Goal: Information Seeking & Learning: Check status

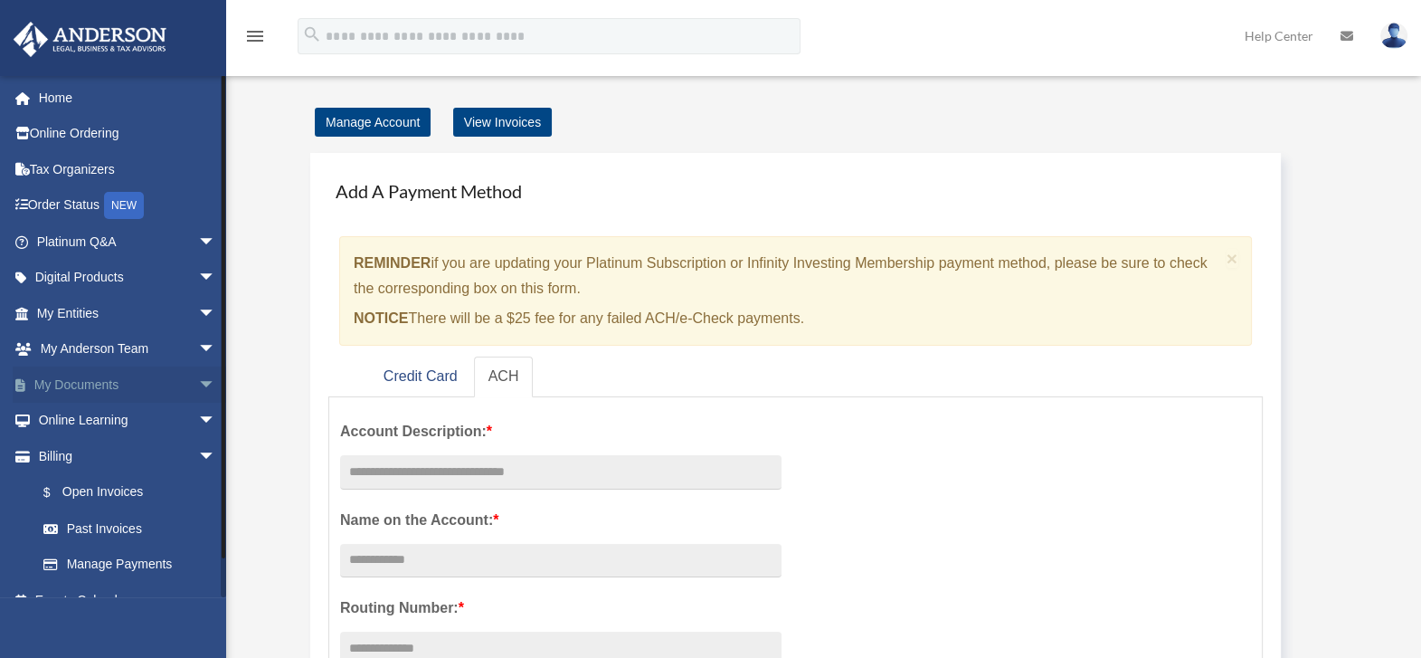
click at [198, 387] on span "arrow_drop_down" at bounding box center [216, 384] width 36 height 37
click at [75, 421] on link "Box" at bounding box center [134, 420] width 218 height 36
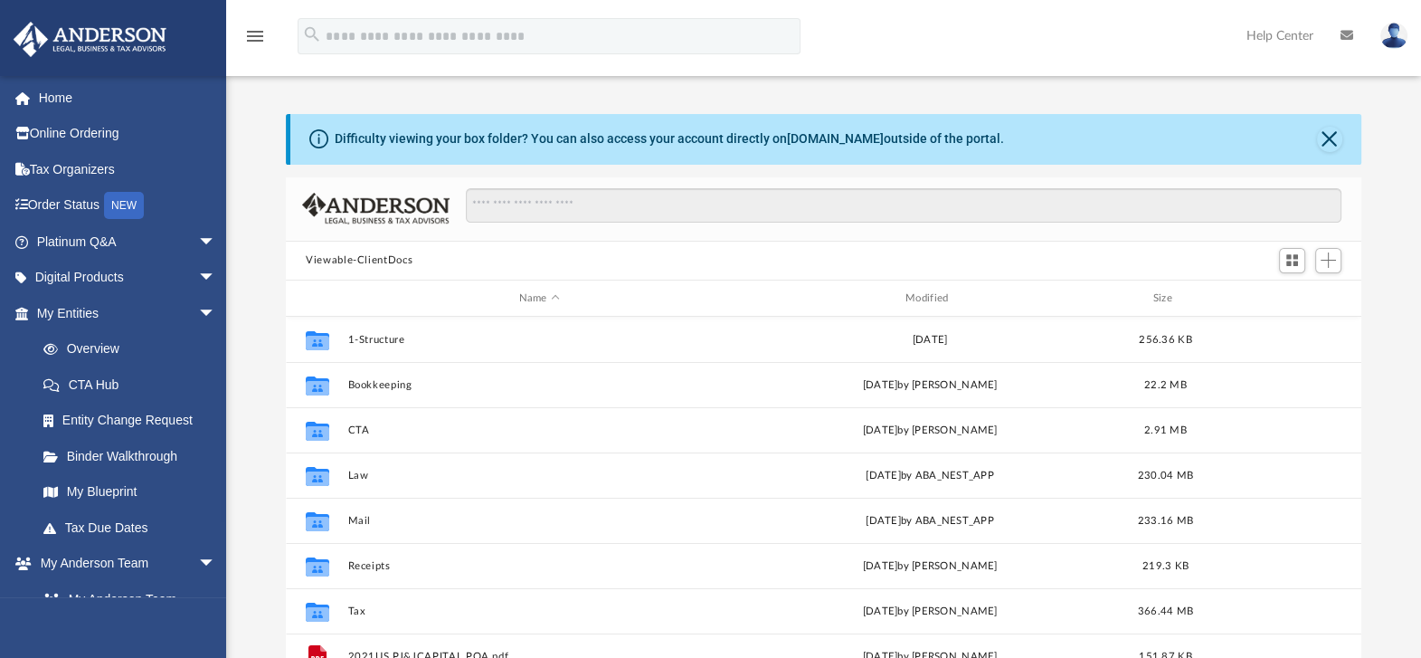
scroll to position [393, 1057]
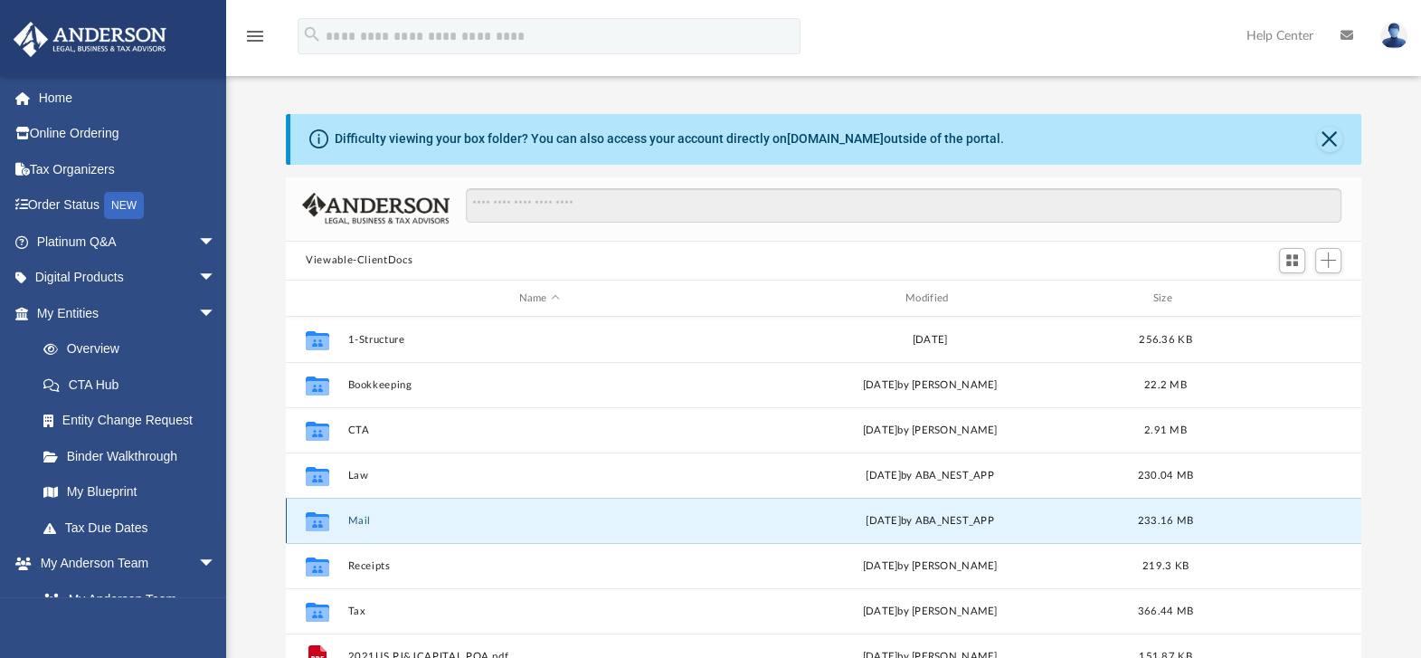
click at [364, 520] on button "Mail" at bounding box center [539, 521] width 383 height 12
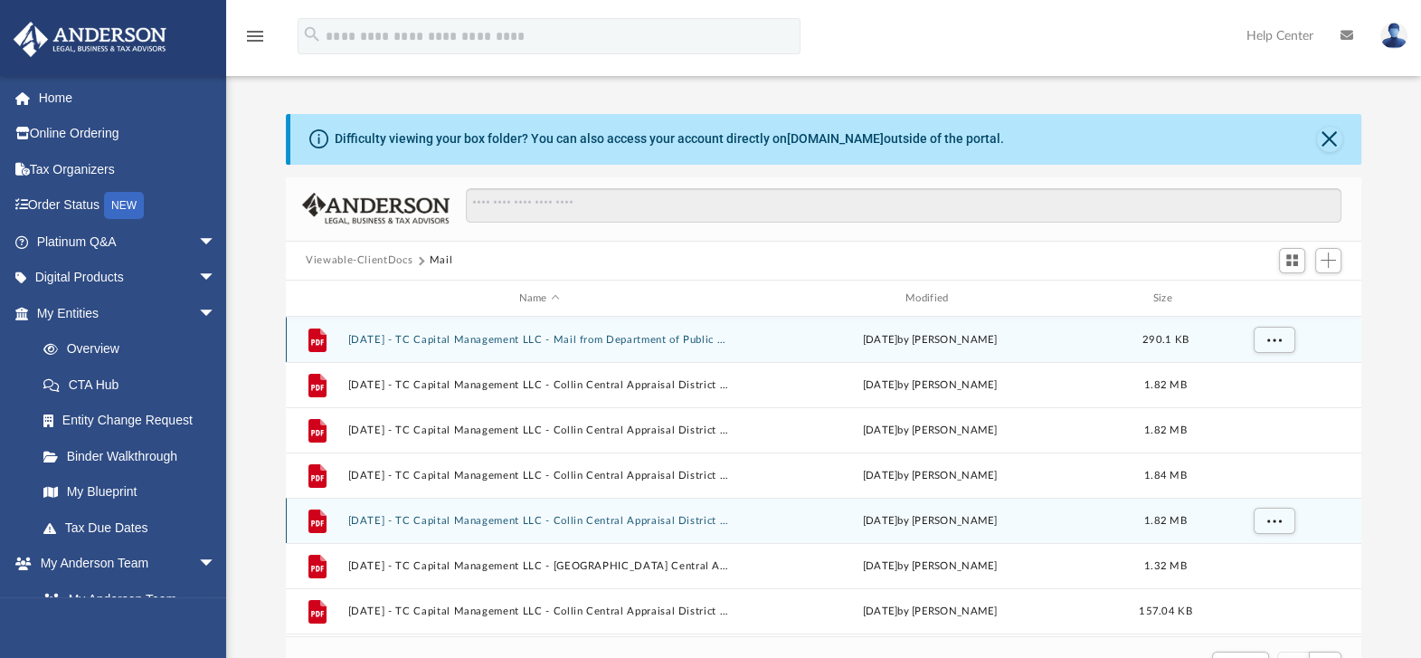
scroll to position [338, 1057]
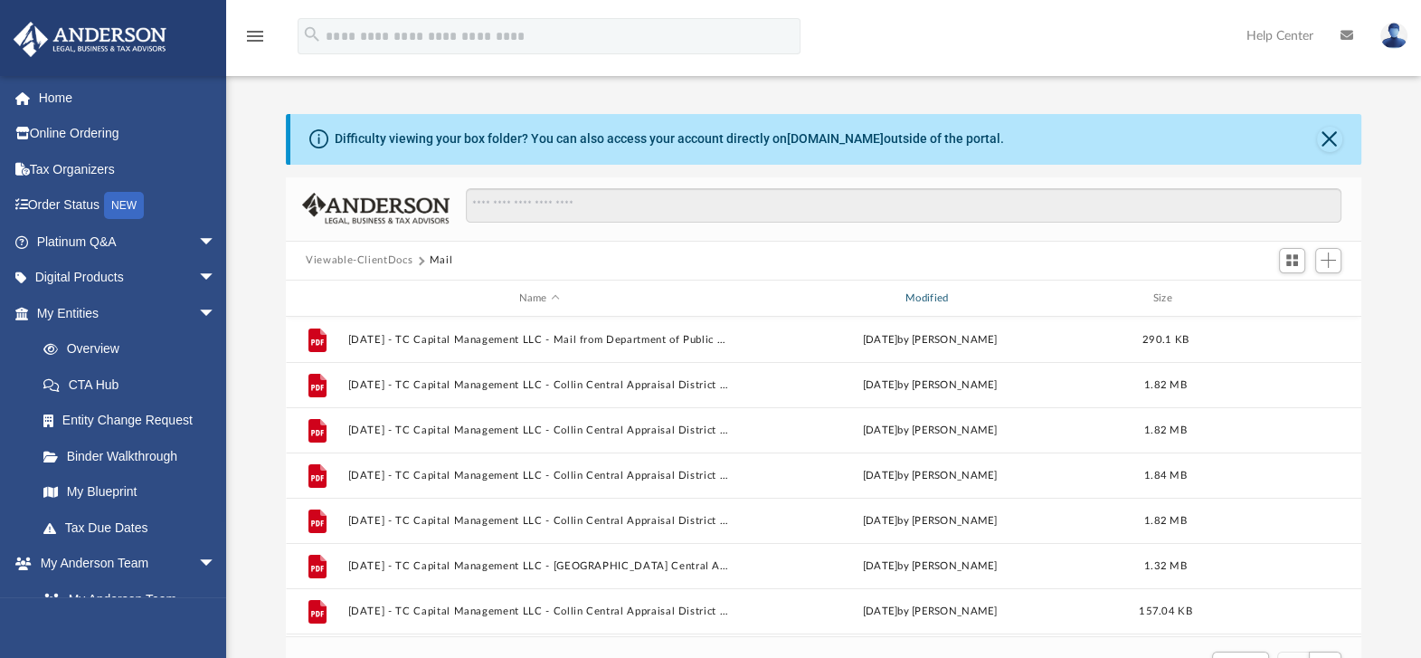
click at [942, 294] on div "Modified" at bounding box center [929, 298] width 383 height 16
click at [1326, 132] on button "Close" at bounding box center [1329, 139] width 25 height 25
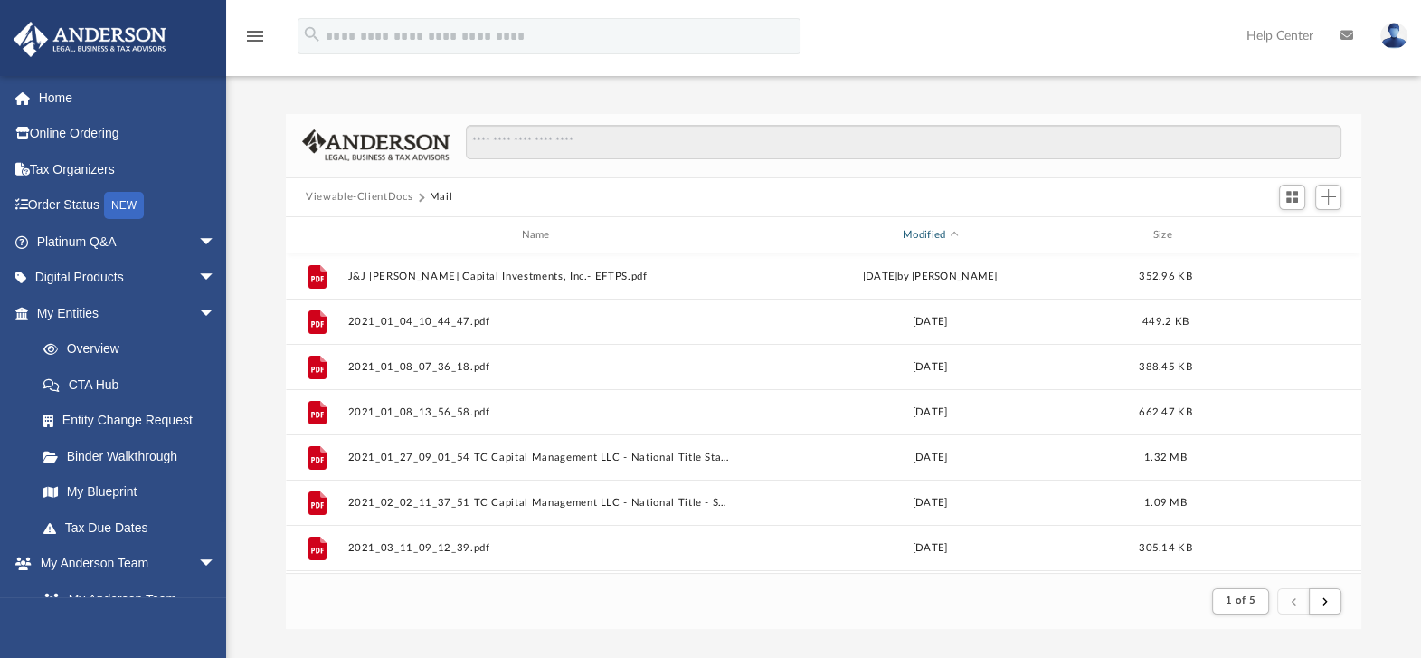
click at [954, 234] on span "Modified" at bounding box center [953, 235] width 7 height 7
click at [252, 40] on icon "menu" at bounding box center [255, 36] width 22 height 22
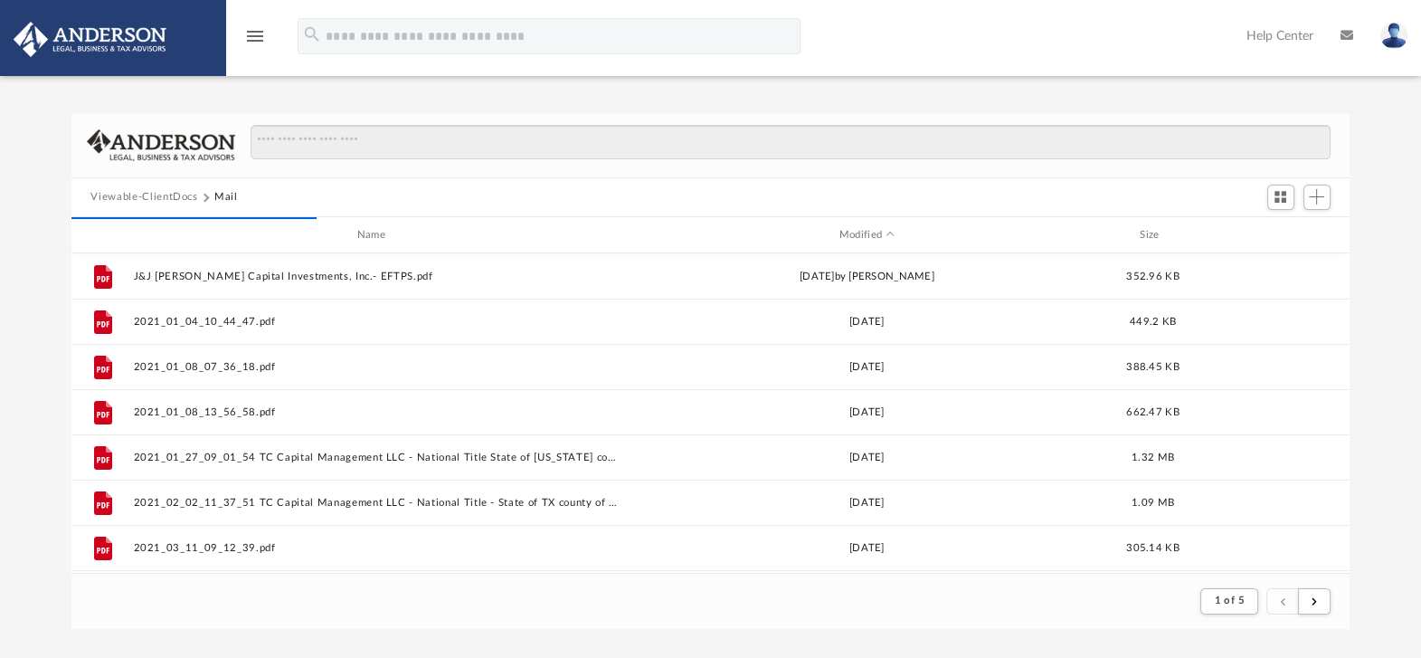
scroll to position [338, 1261]
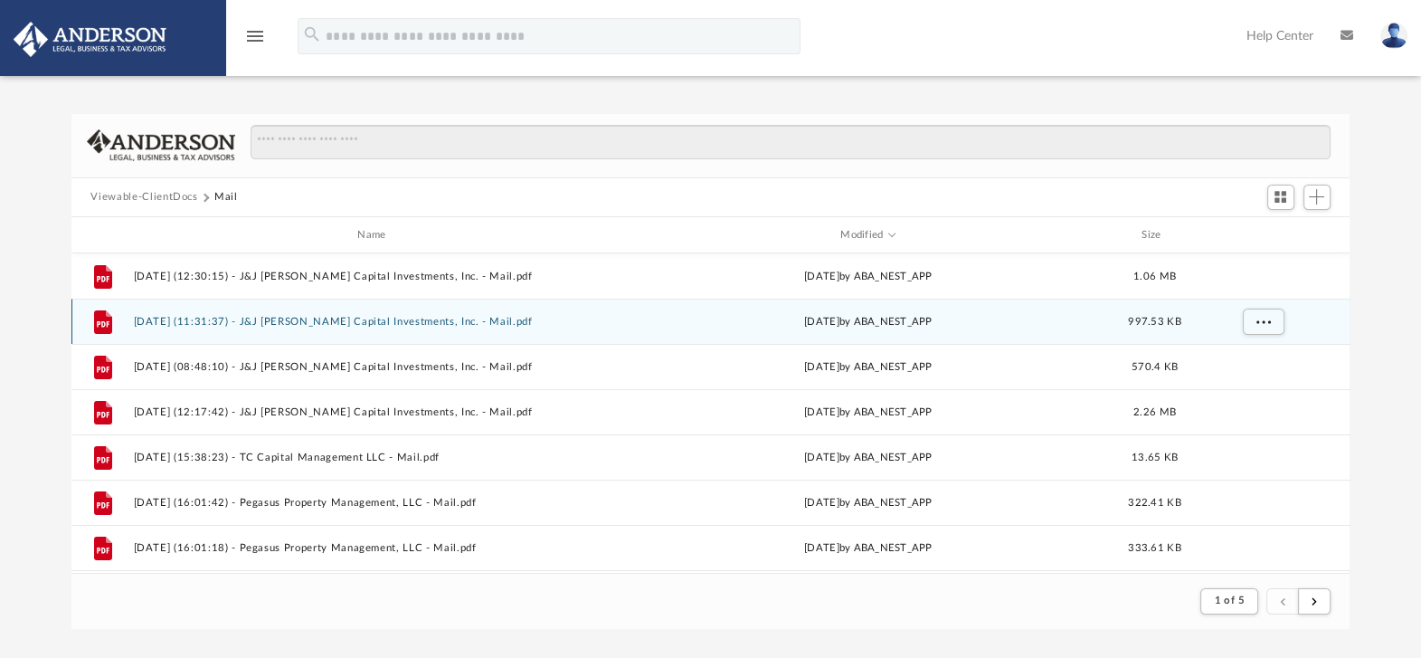
click at [455, 320] on button "[DATE] (11:31:37) - J&J [PERSON_NAME] Capital Investments, Inc. - Mail.pdf" at bounding box center [375, 322] width 485 height 12
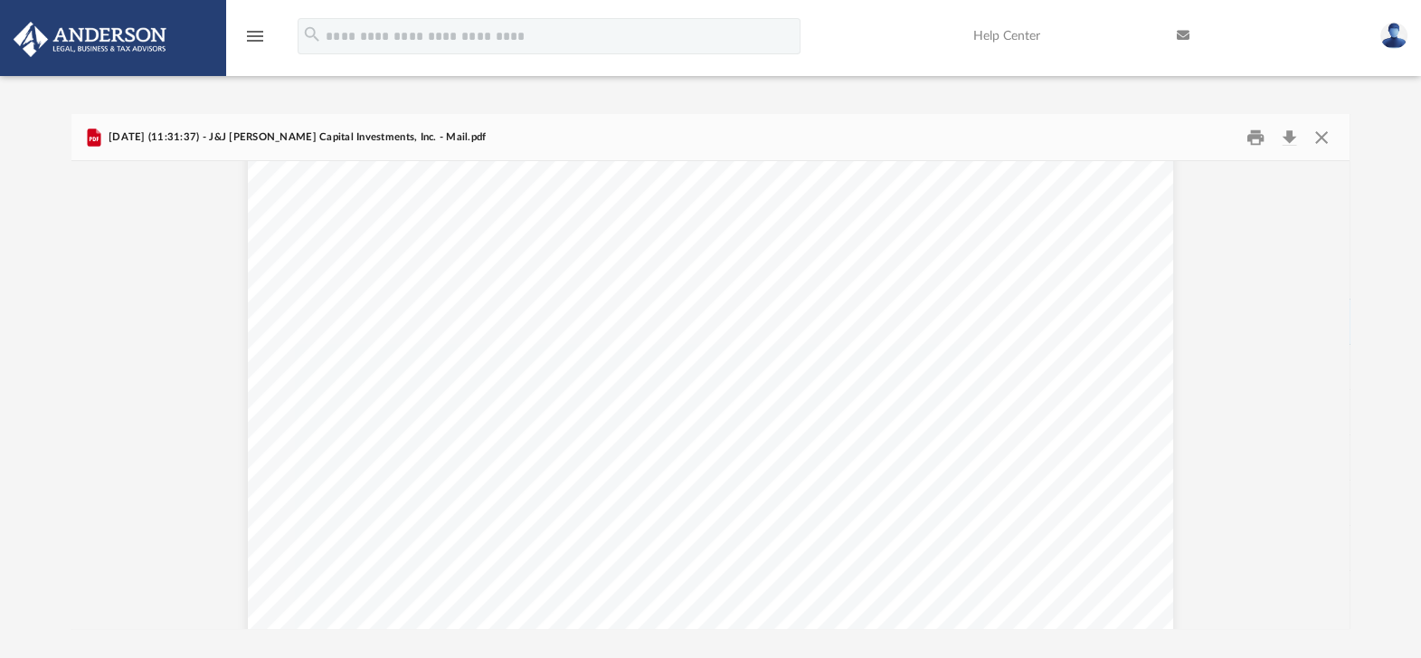
scroll to position [3949, 0]
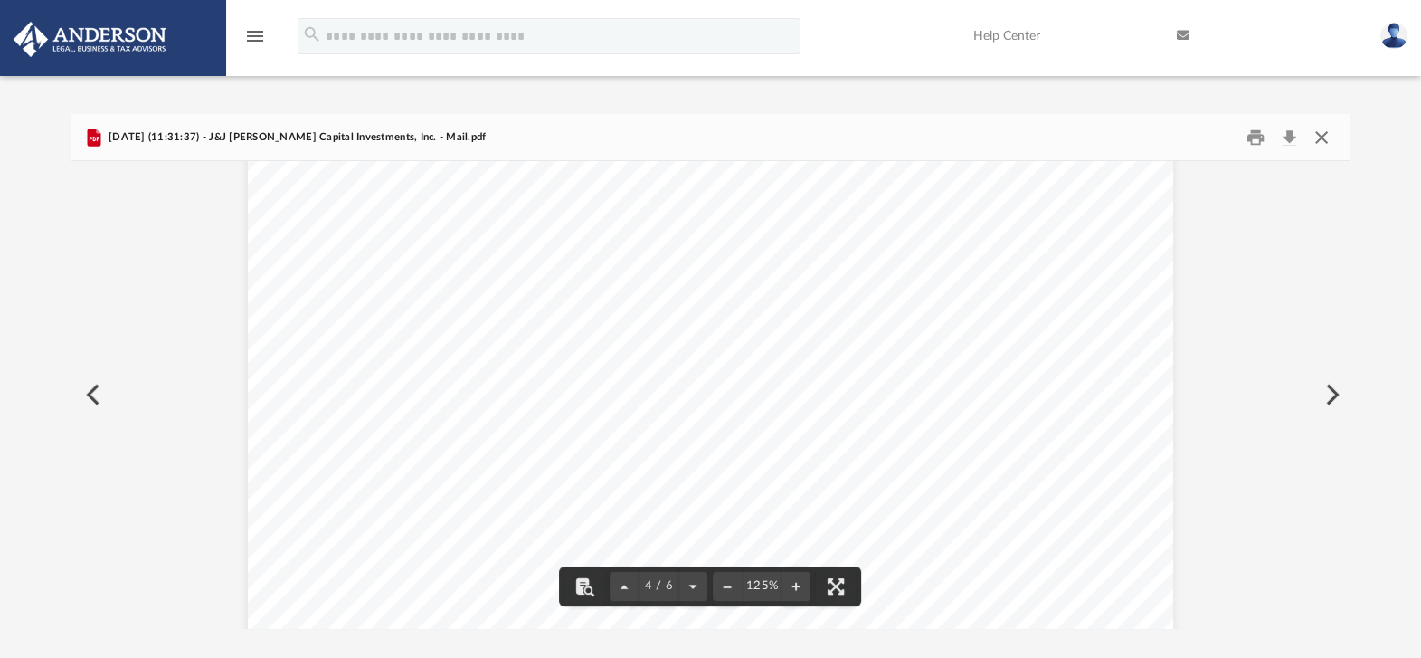
click at [1322, 131] on button "Close" at bounding box center [1321, 137] width 33 height 28
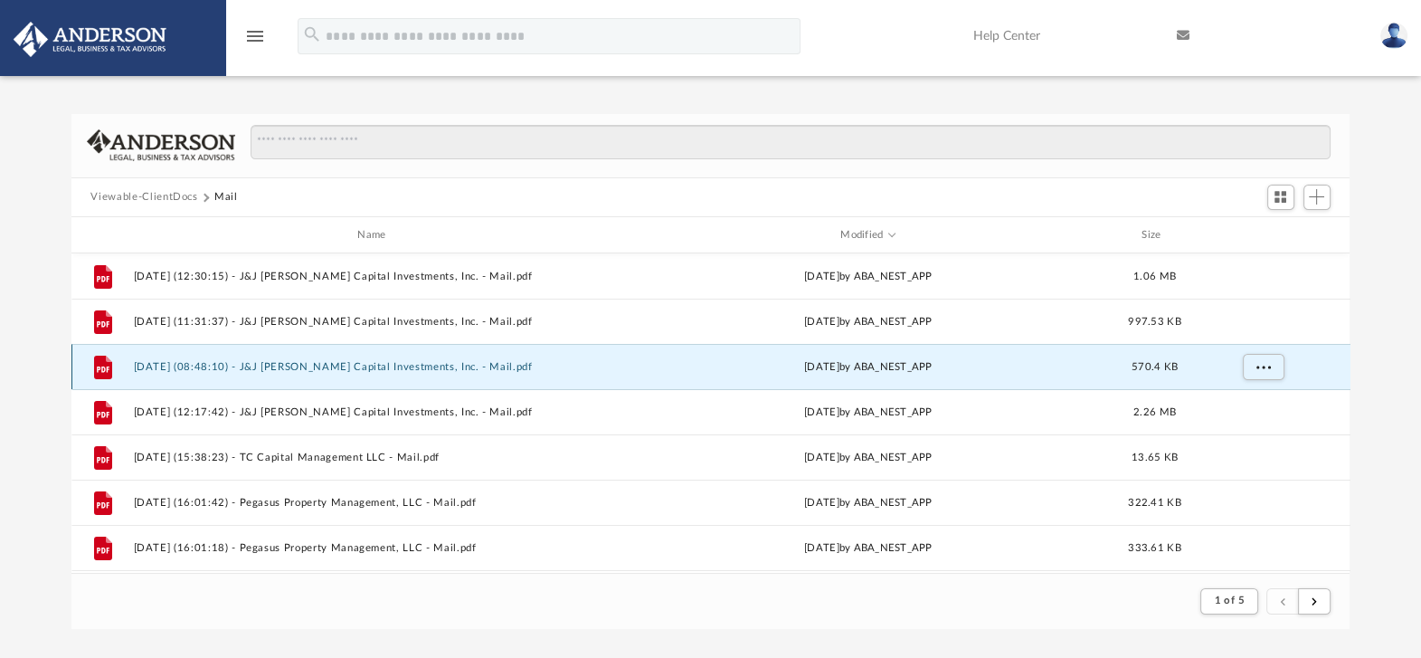
click at [440, 363] on button "[DATE] (08:48:10) - J&J [PERSON_NAME] Capital Investments, Inc. - Mail.pdf" at bounding box center [375, 367] width 485 height 12
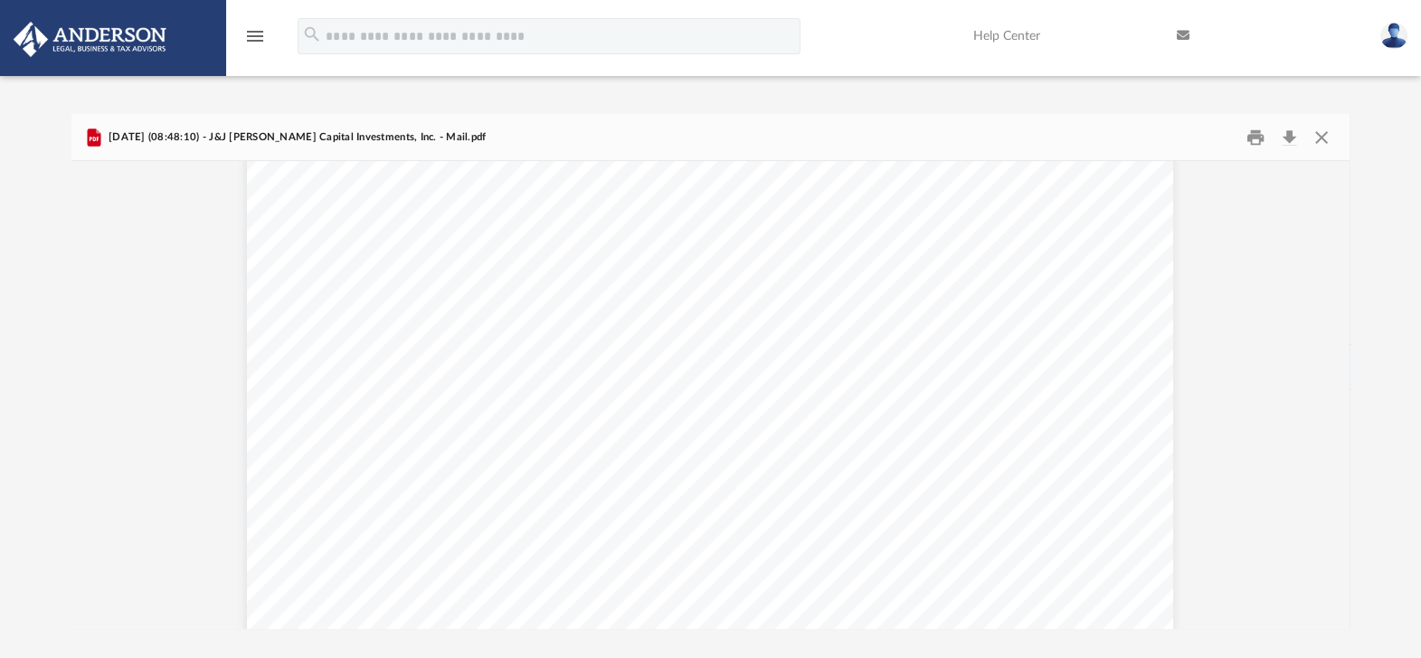
scroll to position [2572, 0]
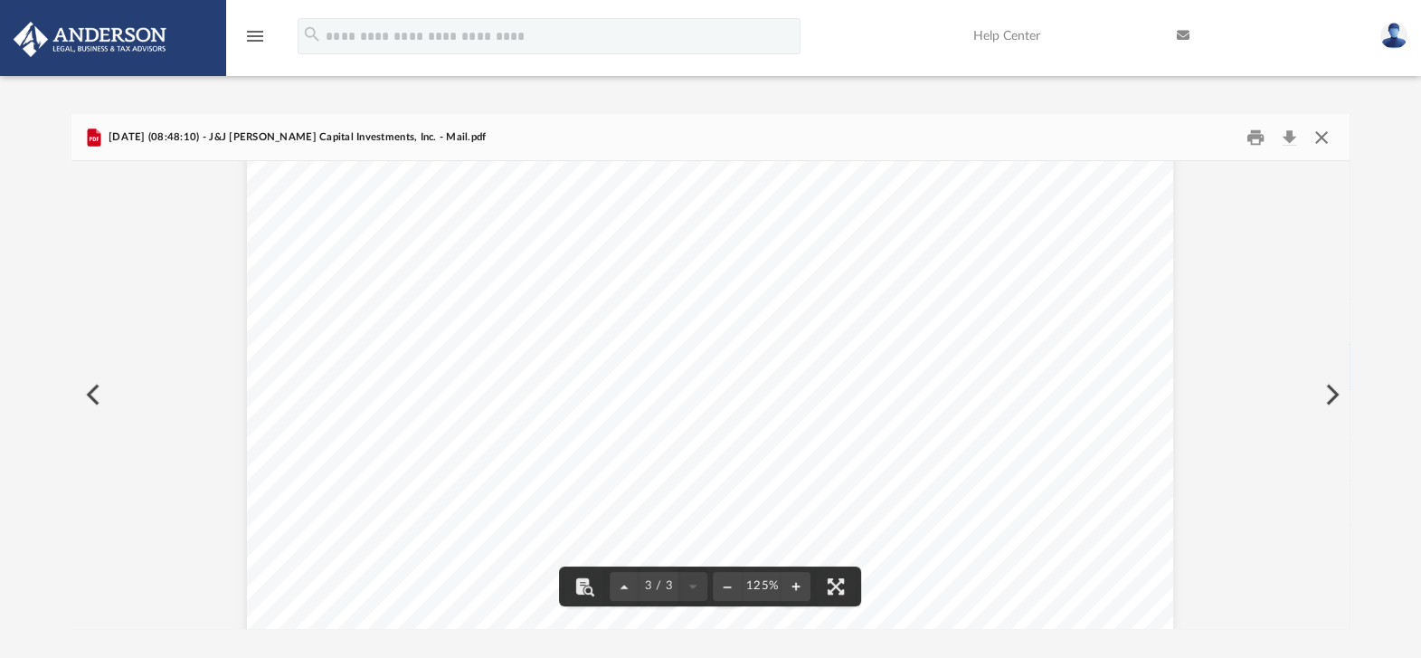
click at [1320, 137] on button "Close" at bounding box center [1321, 137] width 33 height 28
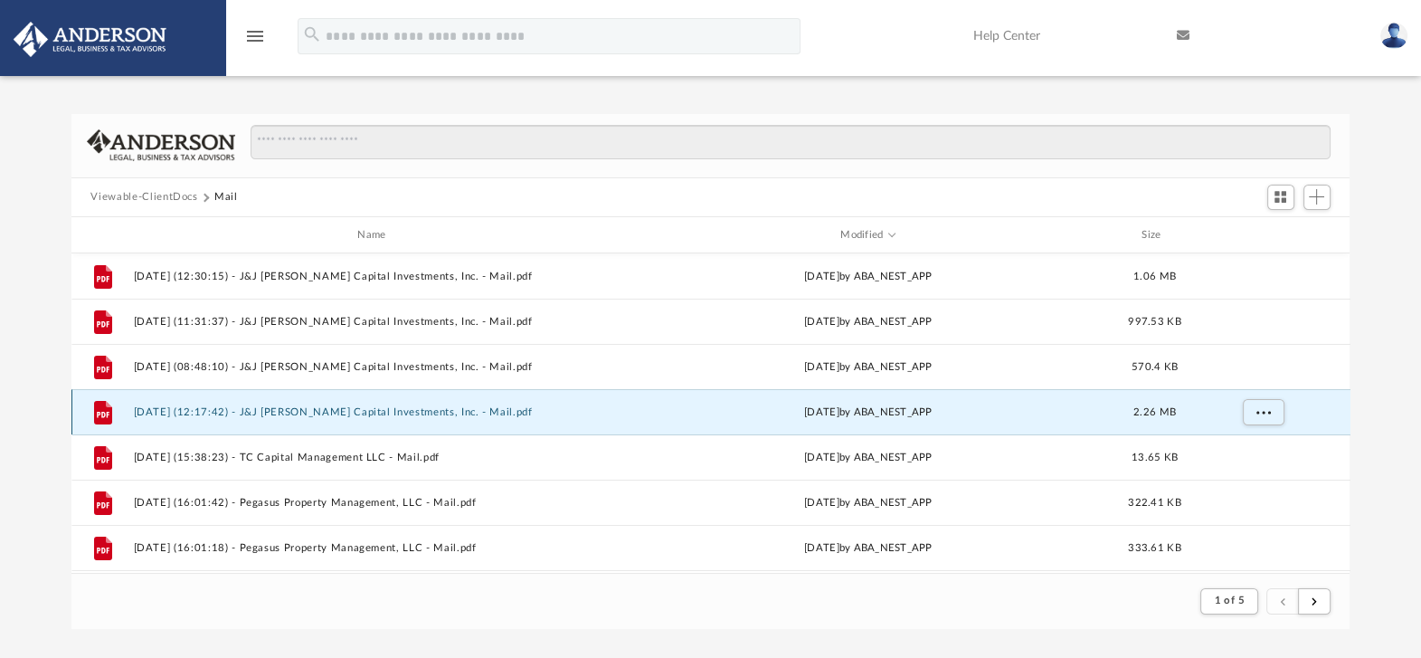
click at [431, 409] on button "[DATE] (12:17:42) - J&J [PERSON_NAME] Capital Investments, Inc. - Mail.pdf" at bounding box center [375, 412] width 485 height 12
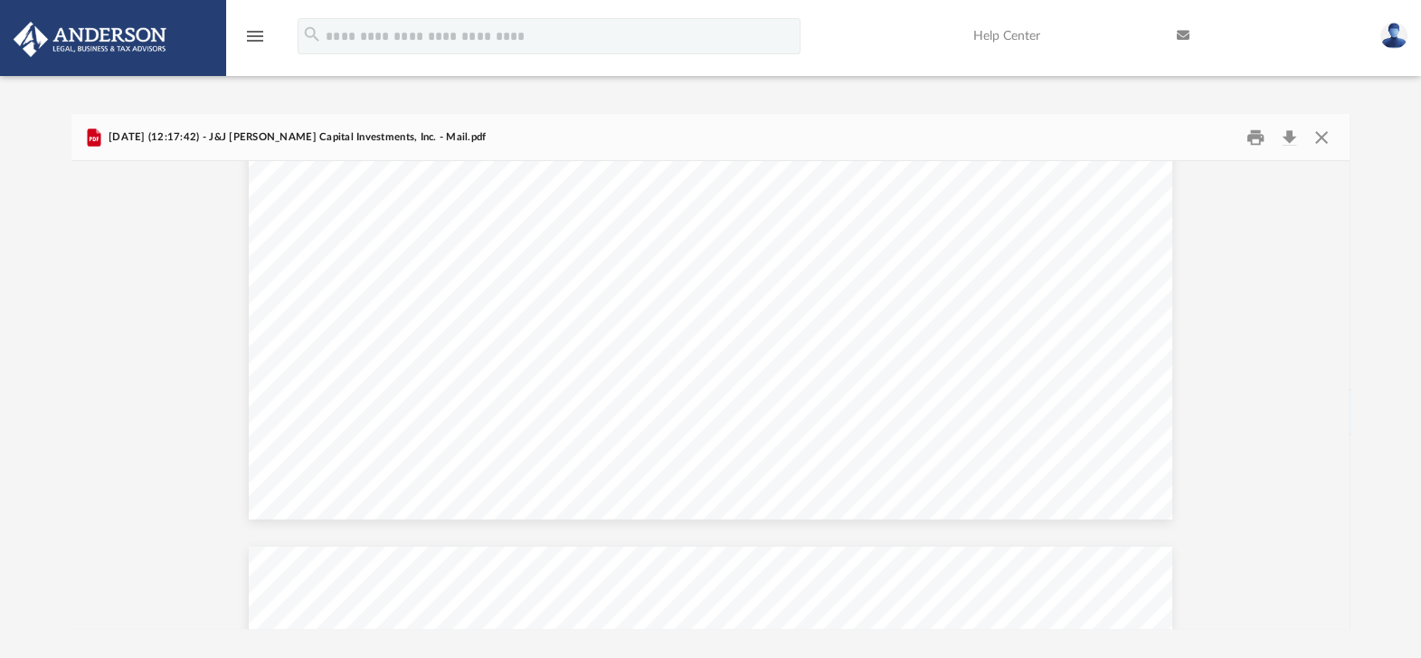
scroll to position [3635, 0]
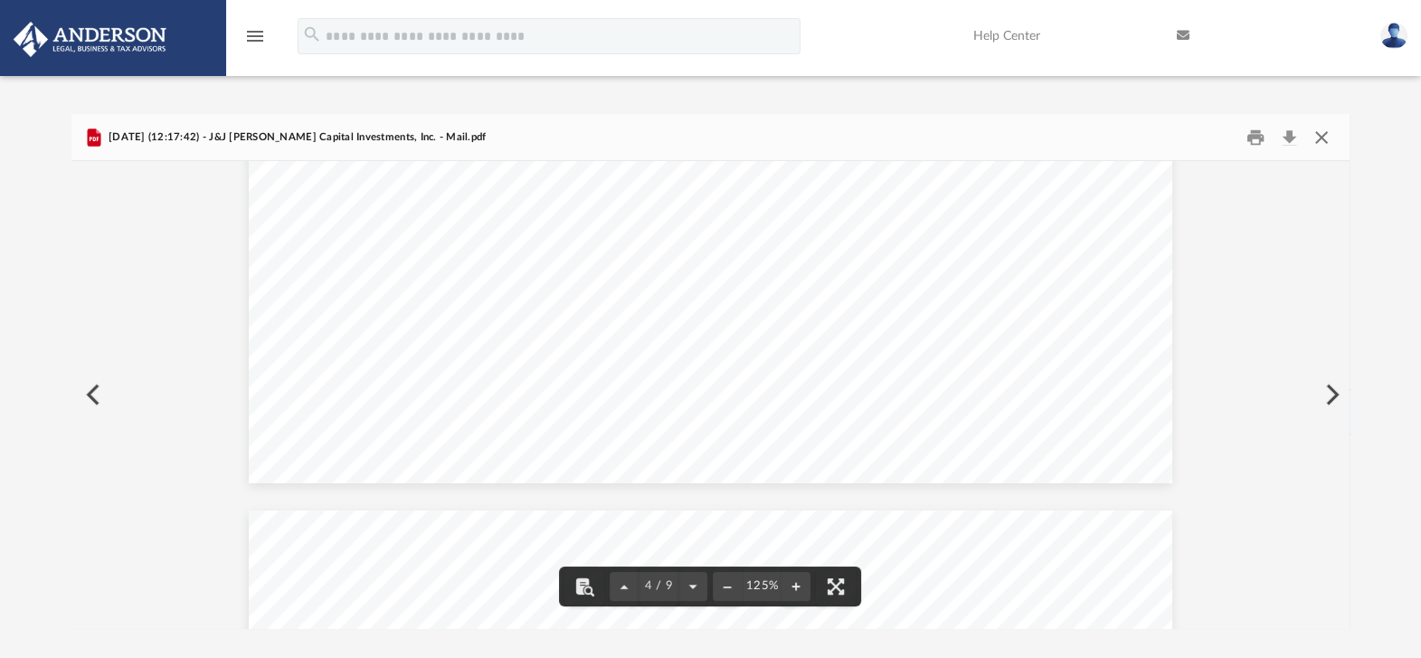
click at [1324, 137] on button "Close" at bounding box center [1321, 137] width 33 height 28
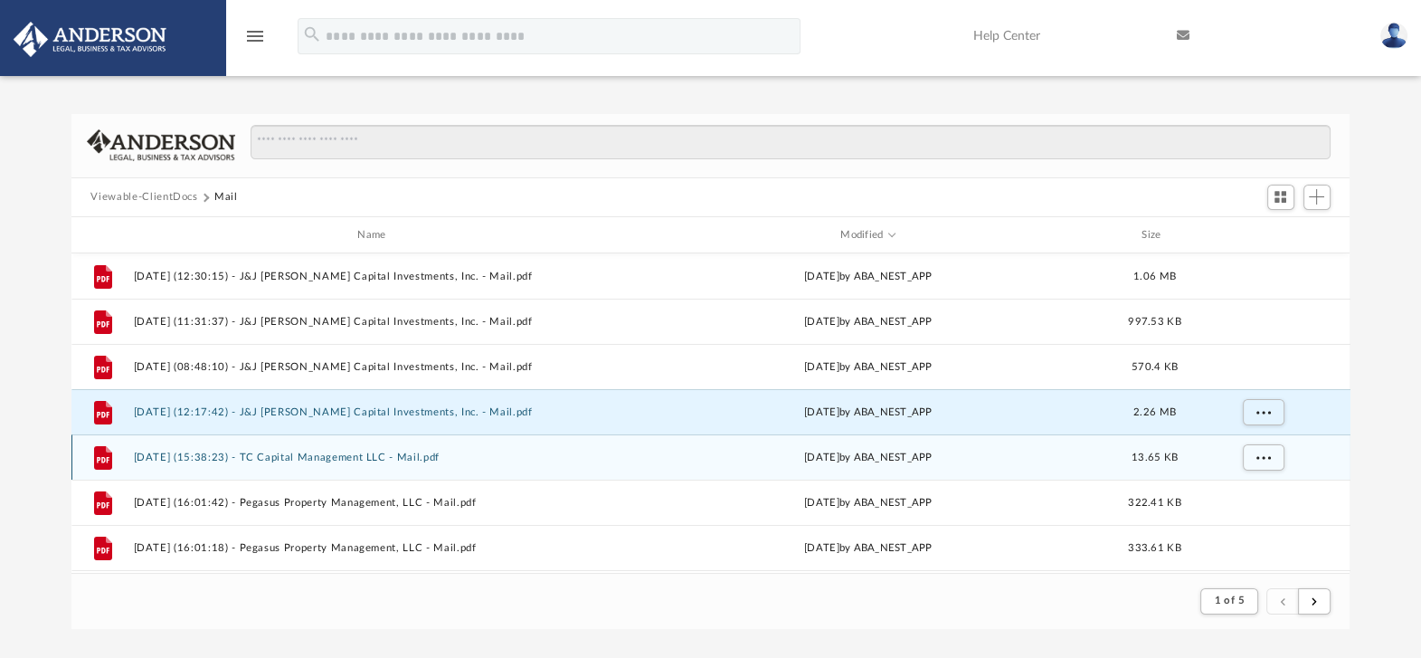
click at [345, 452] on button "[DATE] (15:38:23) - TC Capital Management LLC - Mail.pdf" at bounding box center [375, 457] width 485 height 12
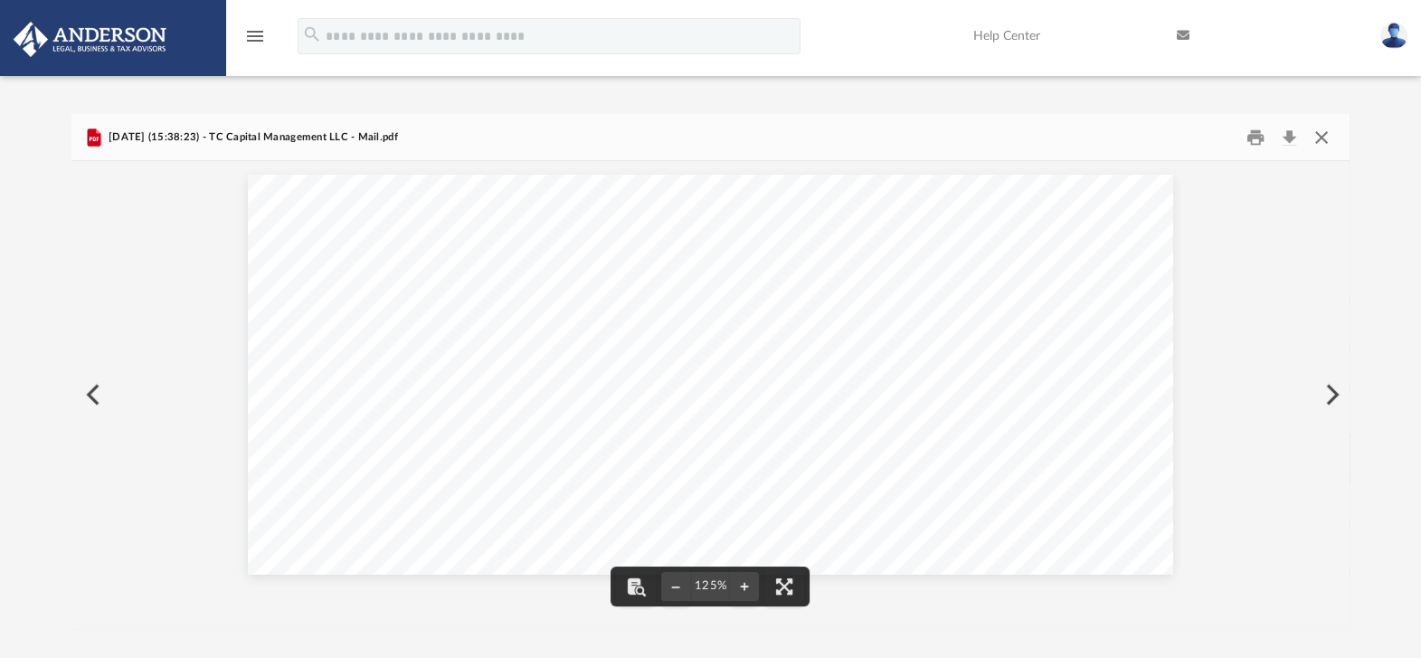
click at [1317, 134] on button "Close" at bounding box center [1321, 137] width 33 height 28
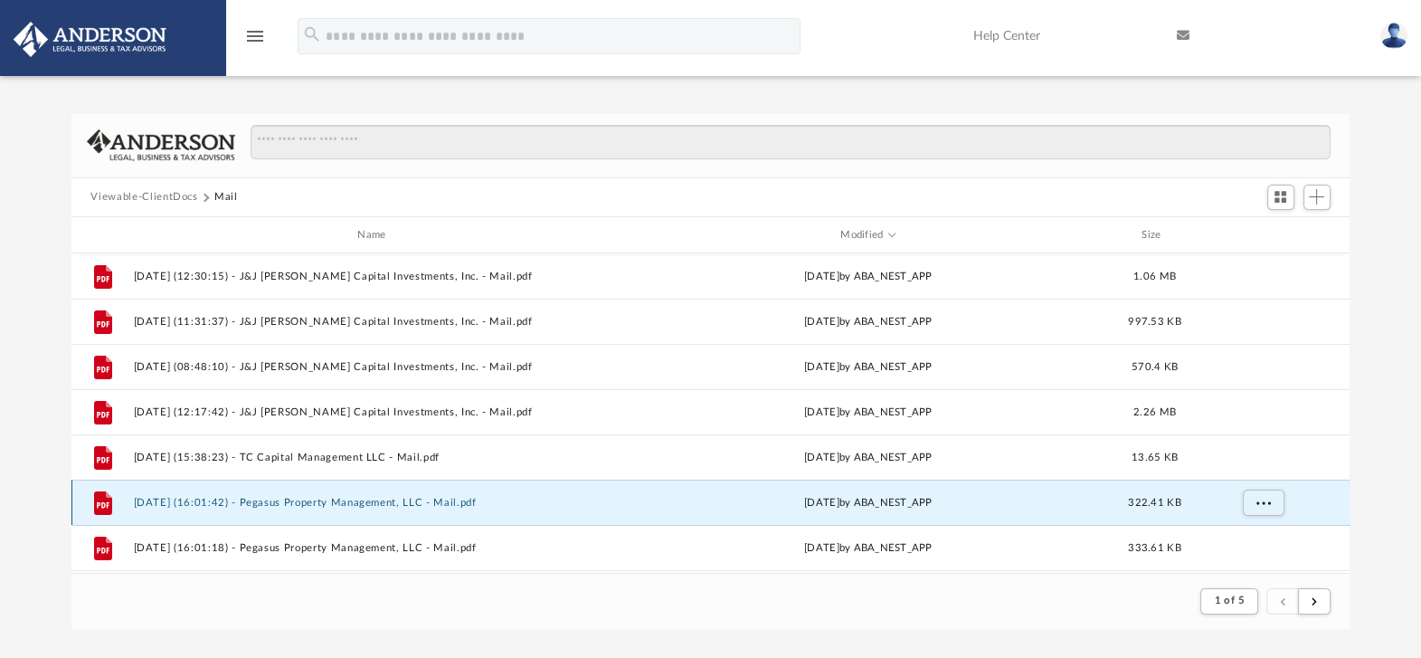
click at [388, 498] on button "[DATE] (16:01:42) - Pegasus Property Management, LLC - Mail.pdf" at bounding box center [375, 503] width 485 height 12
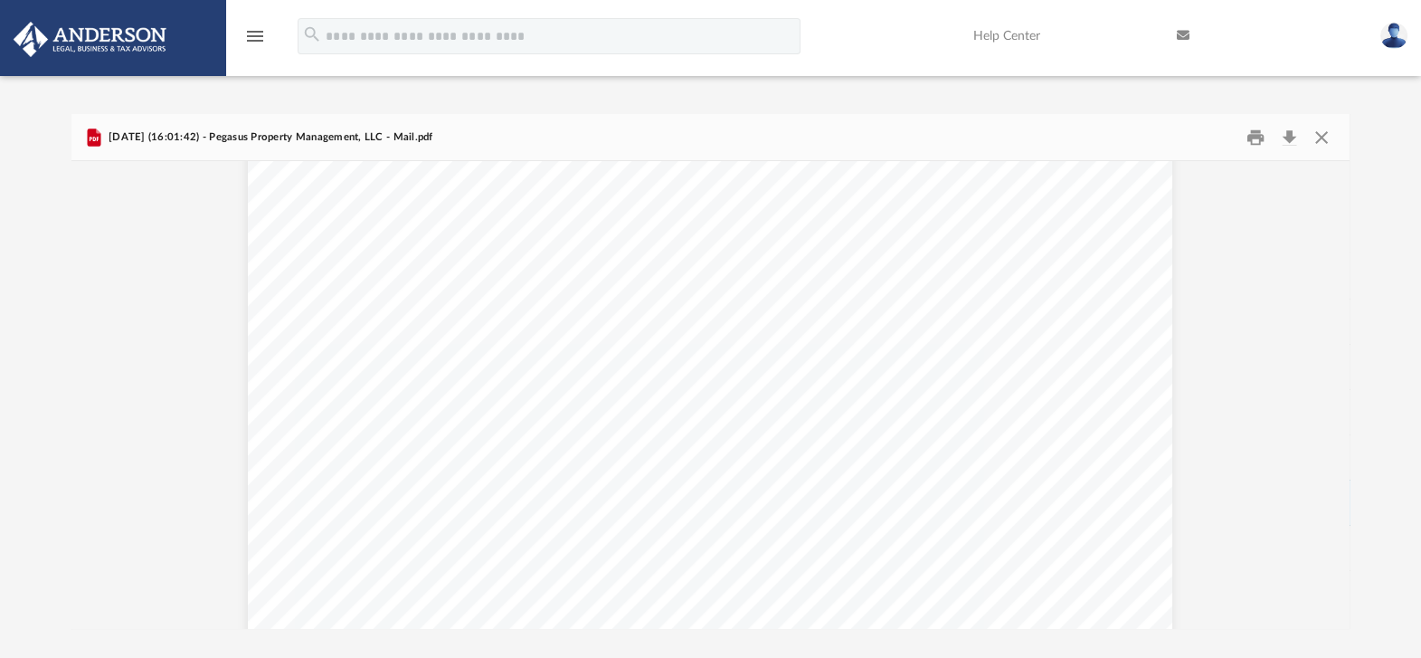
scroll to position [110, 0]
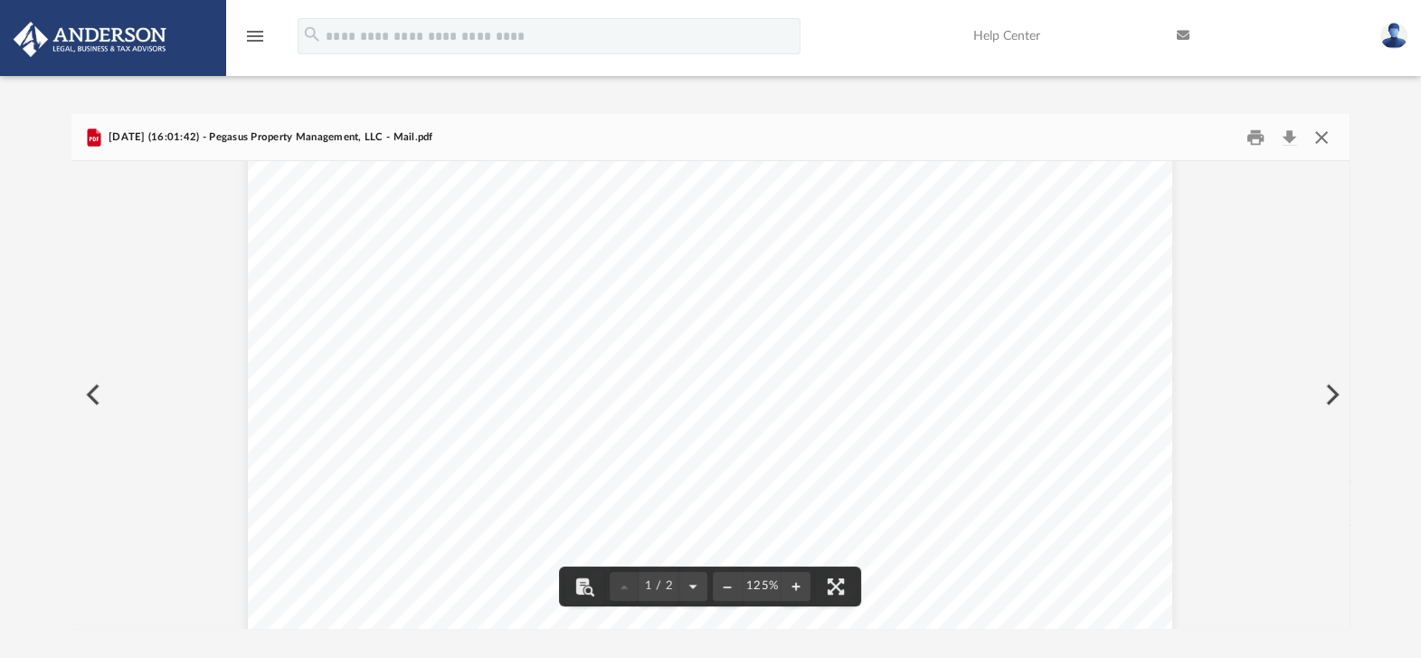
click at [1325, 138] on button "Close" at bounding box center [1321, 137] width 33 height 28
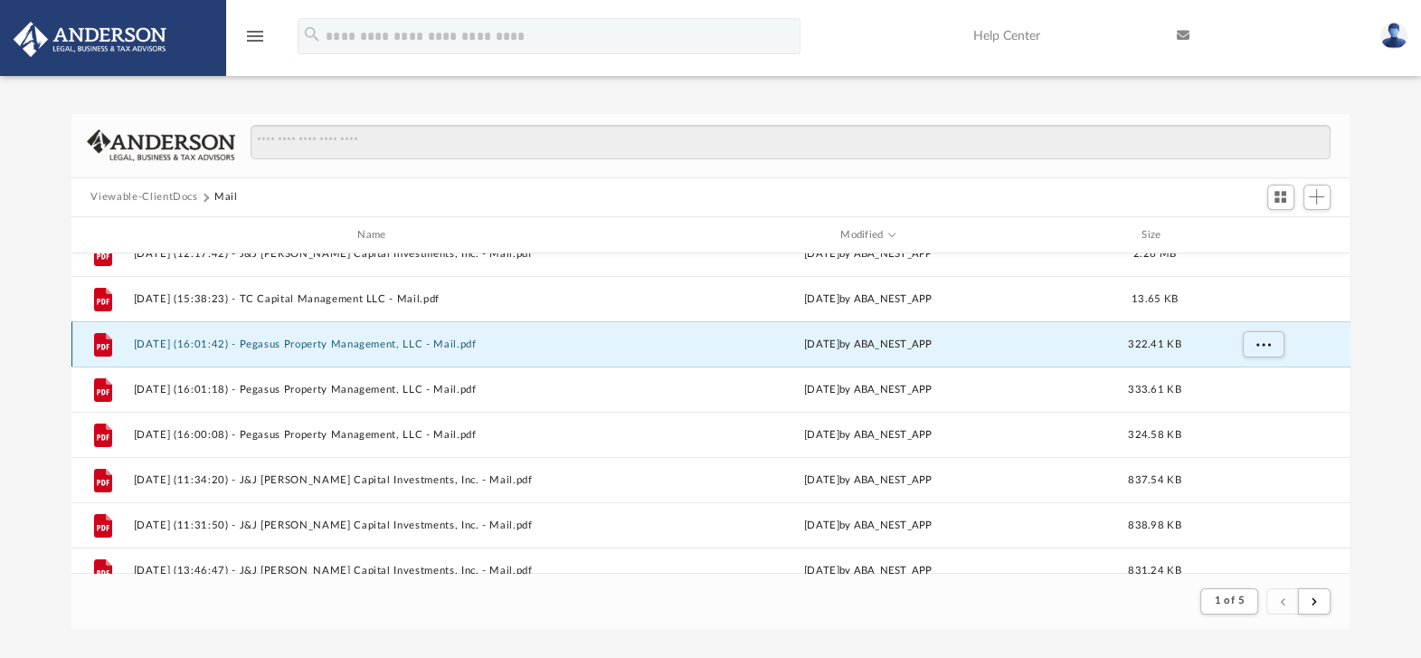
scroll to position [160, 0]
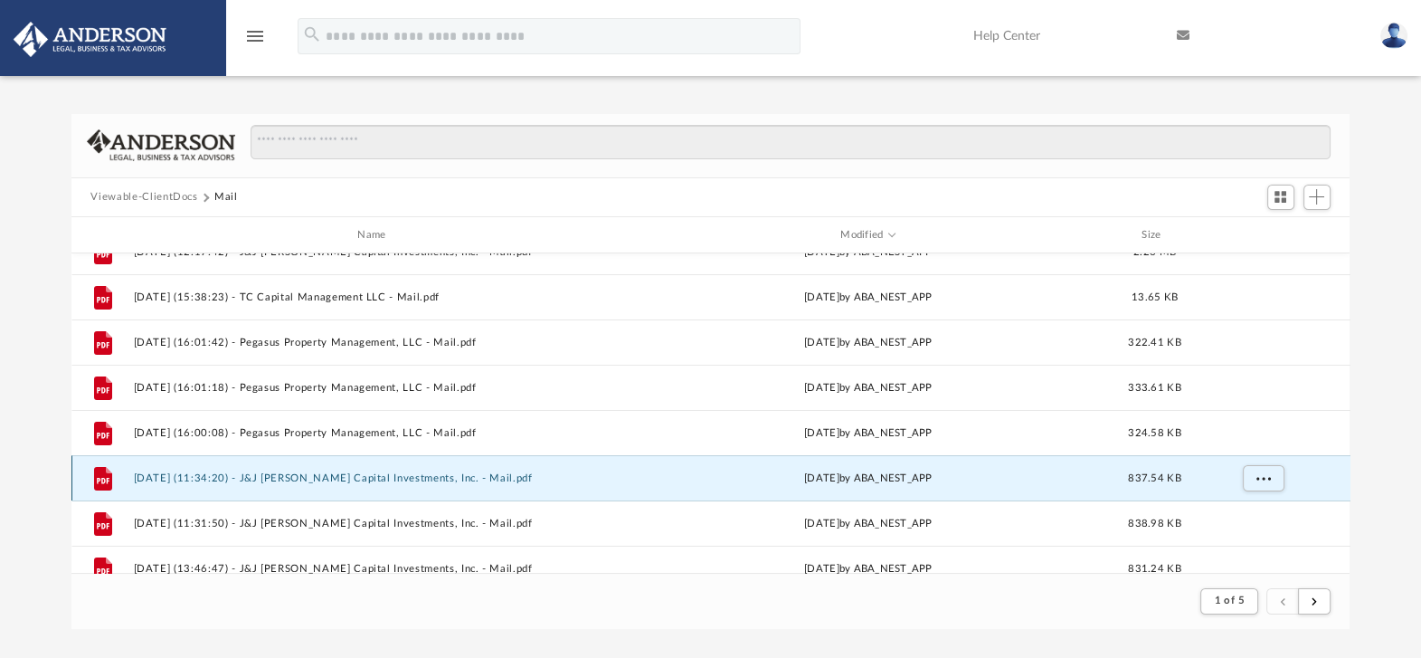
click at [382, 478] on button "[DATE] (11:34:20) - J&J [PERSON_NAME] Capital Investments, Inc. - Mail.pdf" at bounding box center [375, 478] width 485 height 12
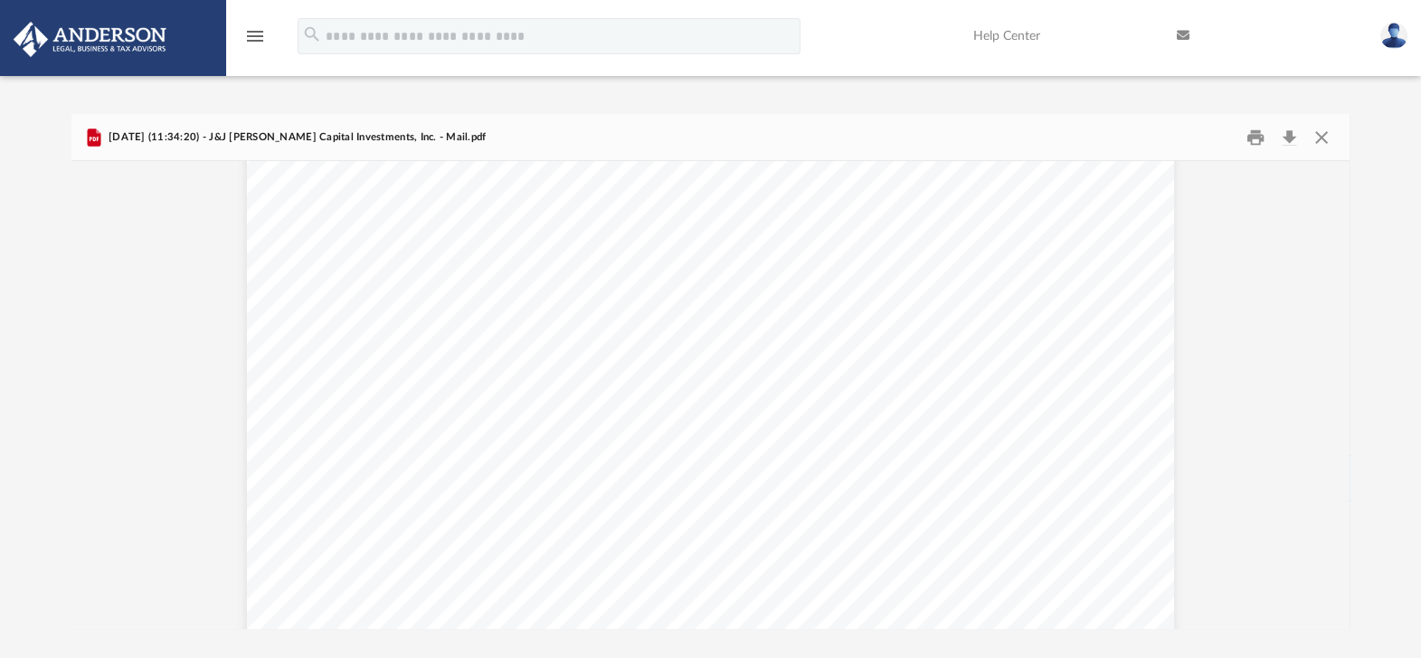
scroll to position [341, 0]
click at [1320, 131] on button "Close" at bounding box center [1321, 137] width 33 height 28
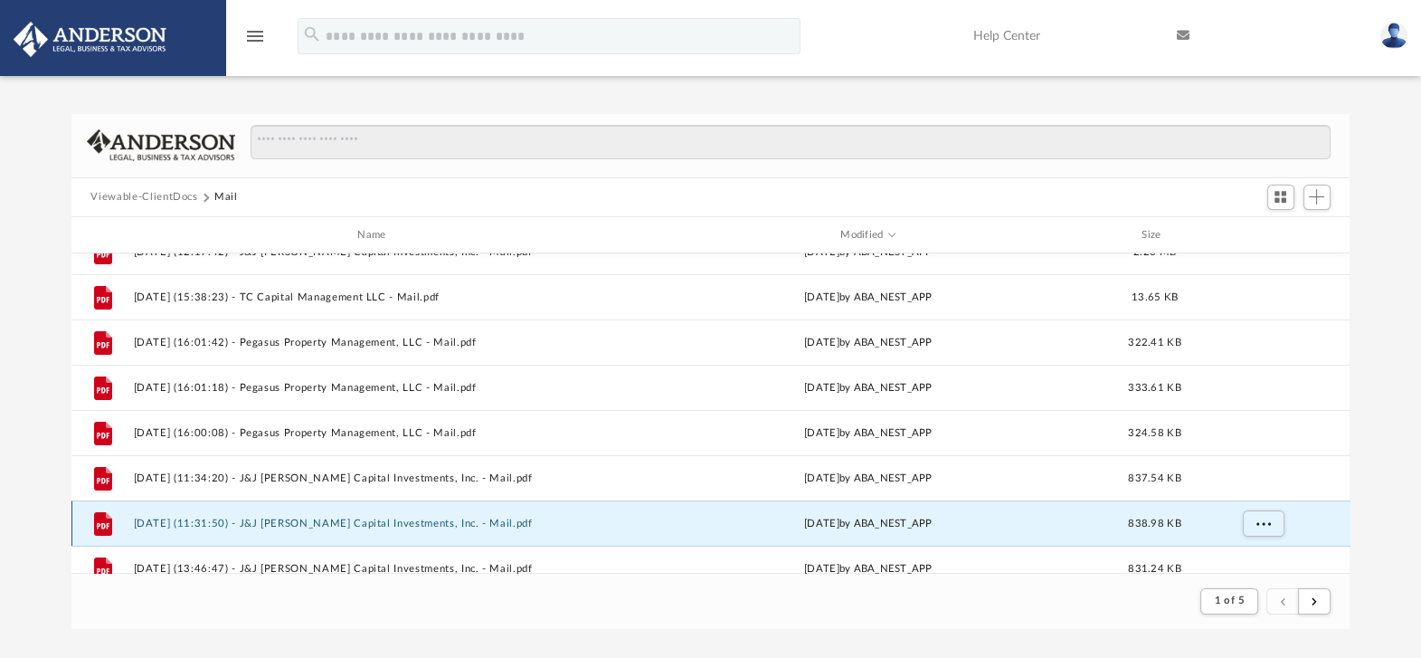
click at [458, 525] on button "[DATE] (11:31:50) - J&J [PERSON_NAME] Capital Investments, Inc. - Mail.pdf" at bounding box center [375, 523] width 485 height 12
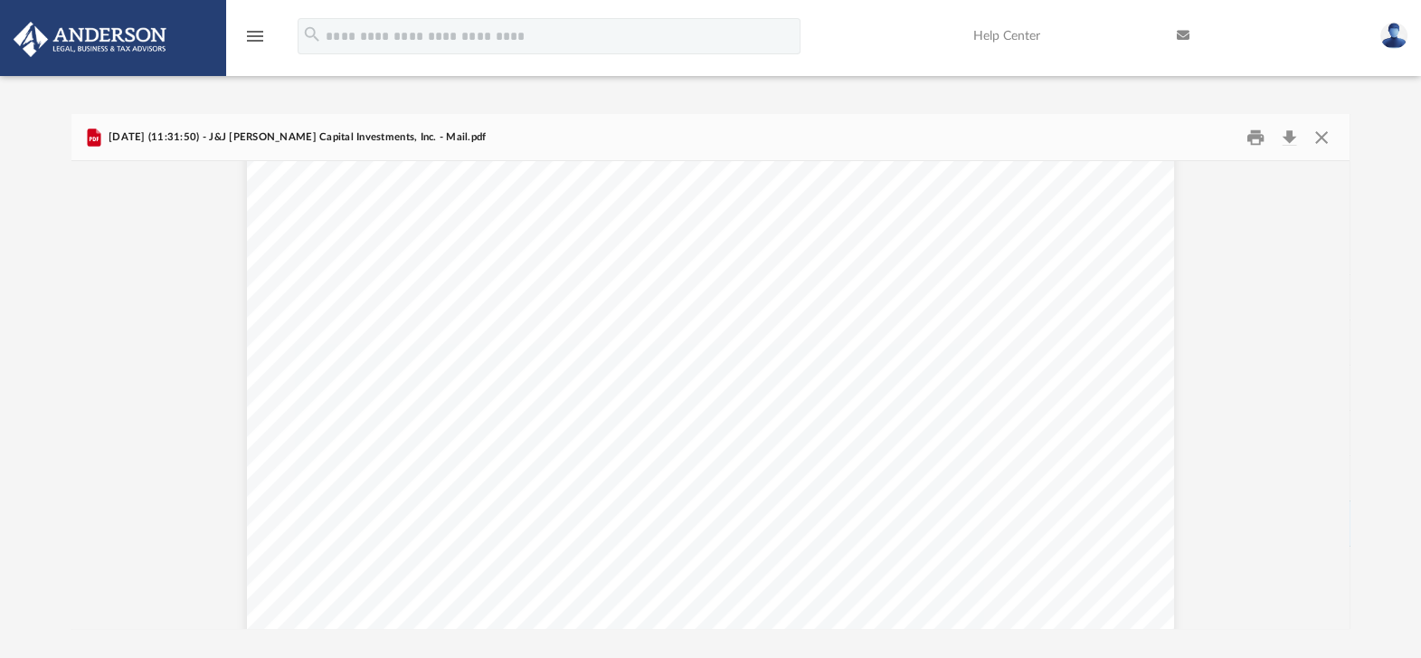
scroll to position [472, 0]
click at [1318, 140] on button "Close" at bounding box center [1321, 137] width 33 height 28
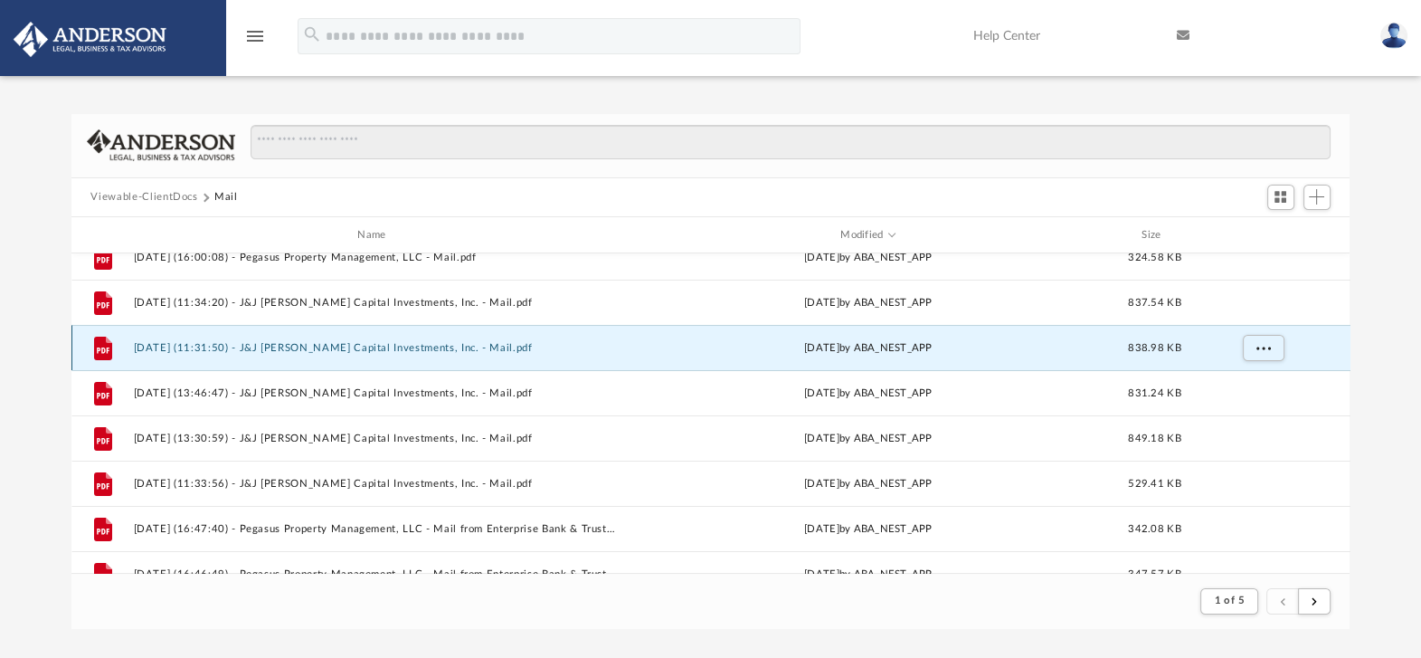
scroll to position [347, 0]
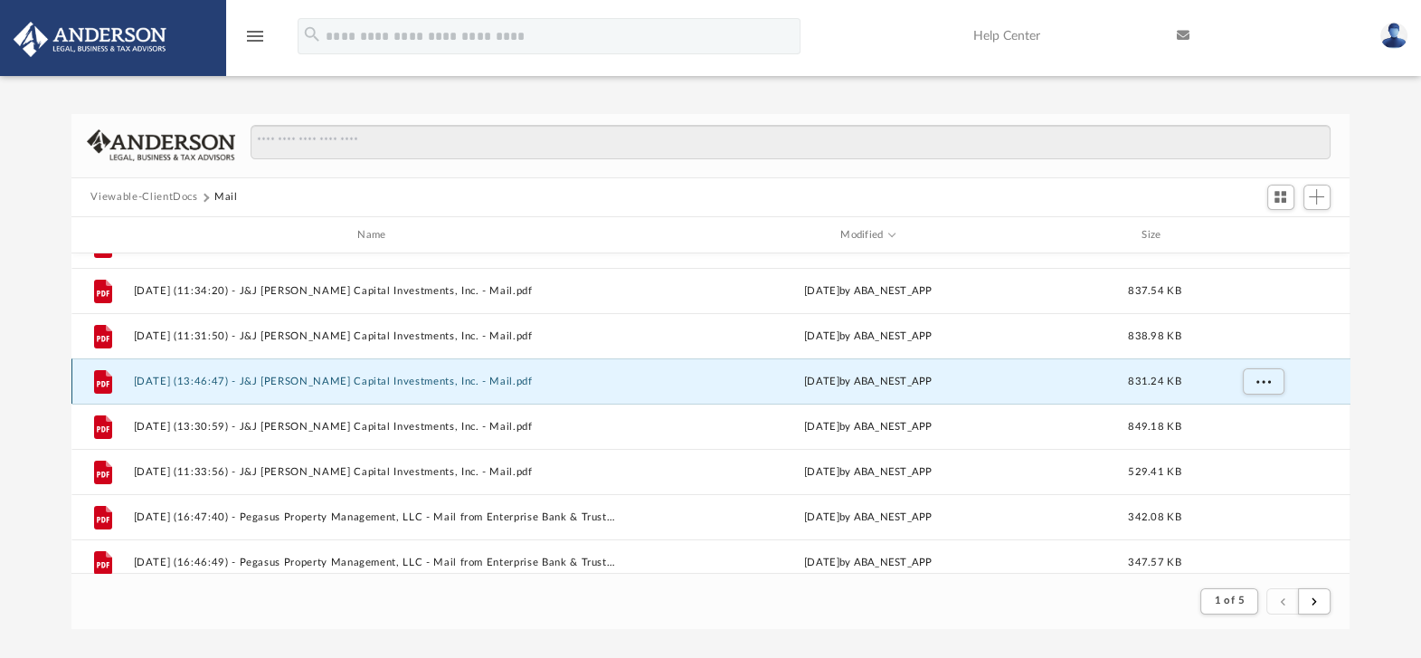
click at [394, 375] on button "[DATE] (13:46:47) - J&J [PERSON_NAME] Capital Investments, Inc. - Mail.pdf" at bounding box center [375, 381] width 485 height 12
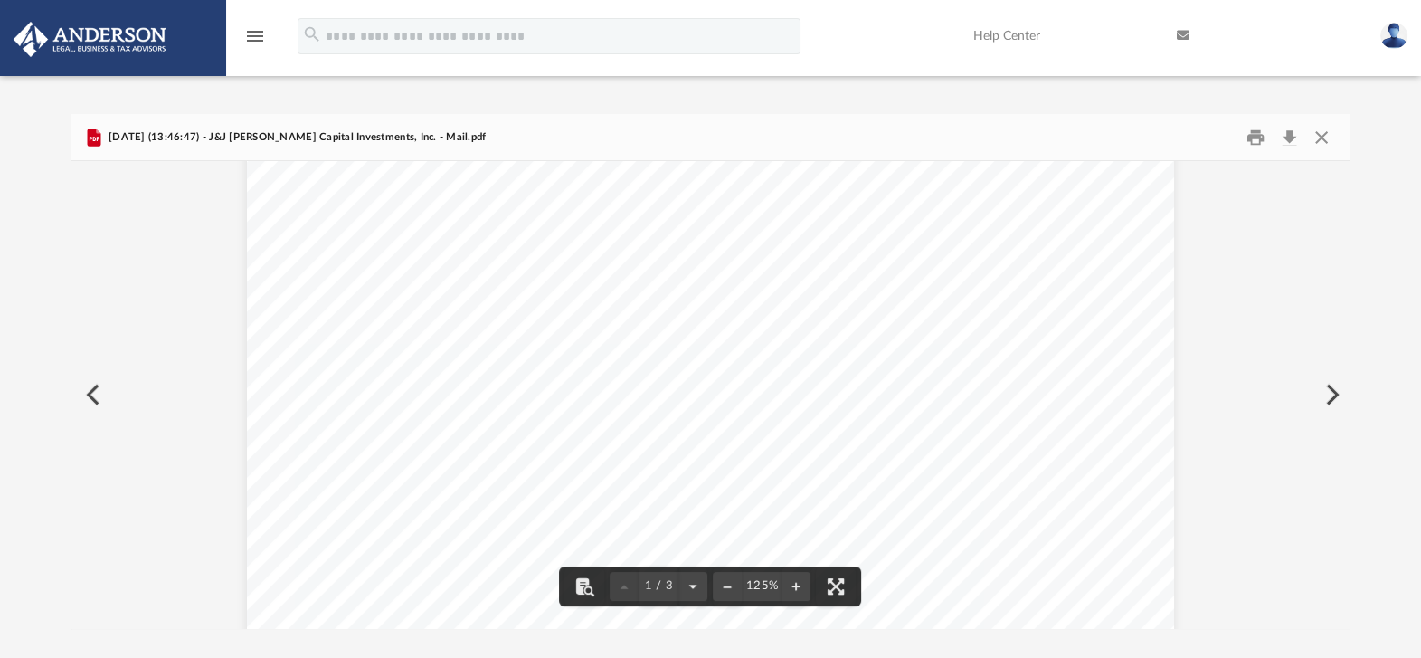
scroll to position [431, 0]
click at [1327, 138] on button "Close" at bounding box center [1321, 137] width 33 height 28
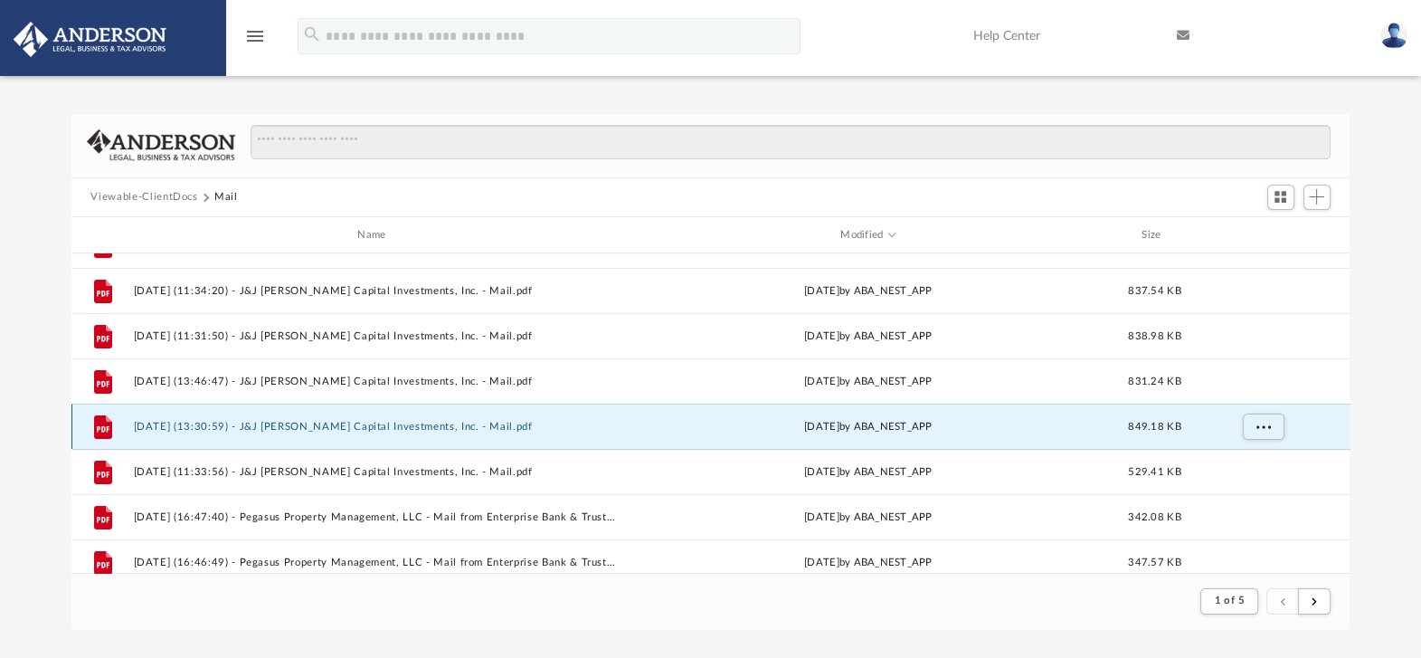
click at [435, 421] on button "[DATE] (13:30:59) - J&J [PERSON_NAME] Capital Investments, Inc. - Mail.pdf" at bounding box center [375, 427] width 485 height 12
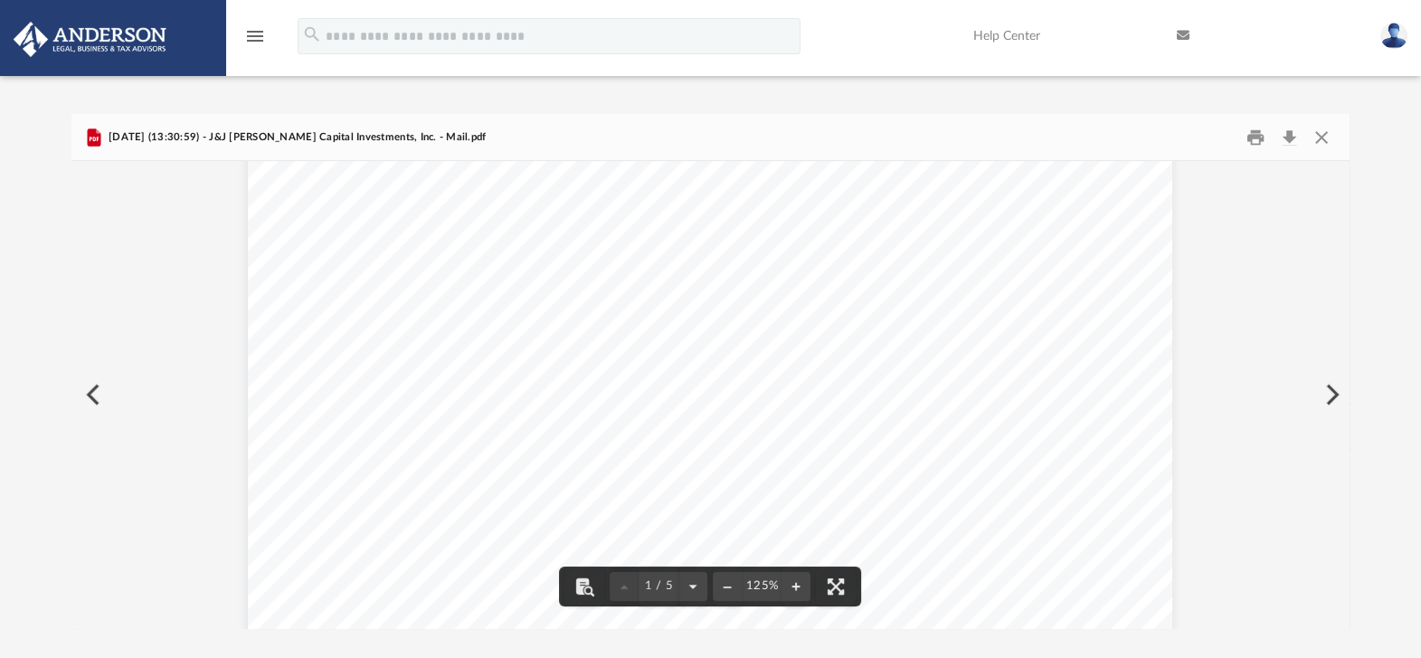
scroll to position [424, 0]
click at [1322, 129] on button "Close" at bounding box center [1321, 137] width 33 height 28
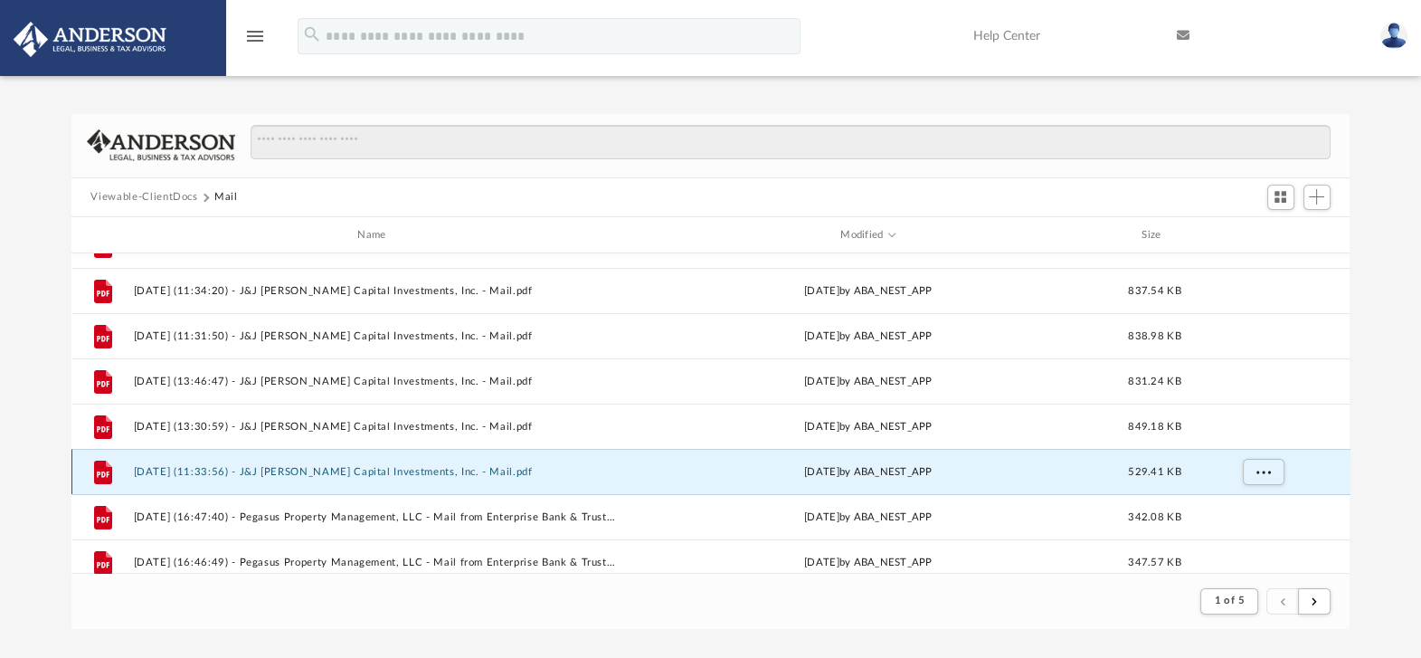
click at [470, 468] on button "[DATE] (11:33:56) - J&J [PERSON_NAME] Capital Investments, Inc. - Mail.pdf" at bounding box center [375, 472] width 485 height 12
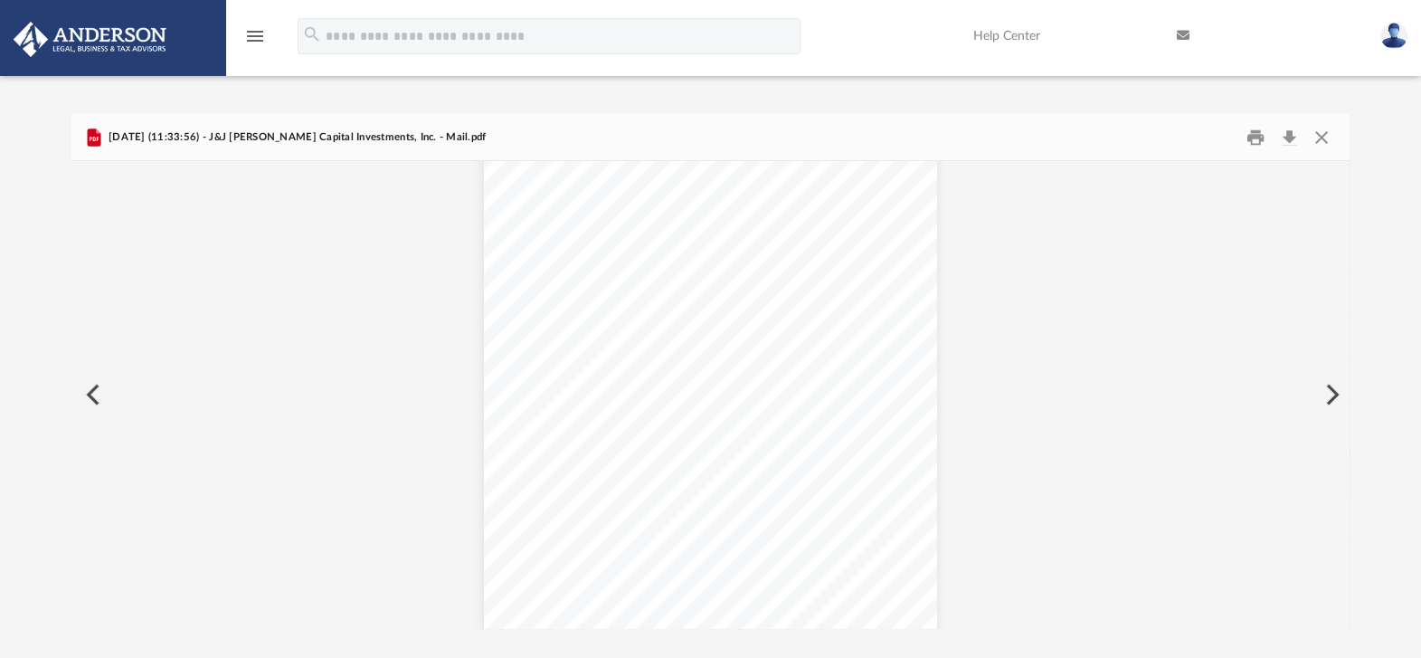
scroll to position [588, 0]
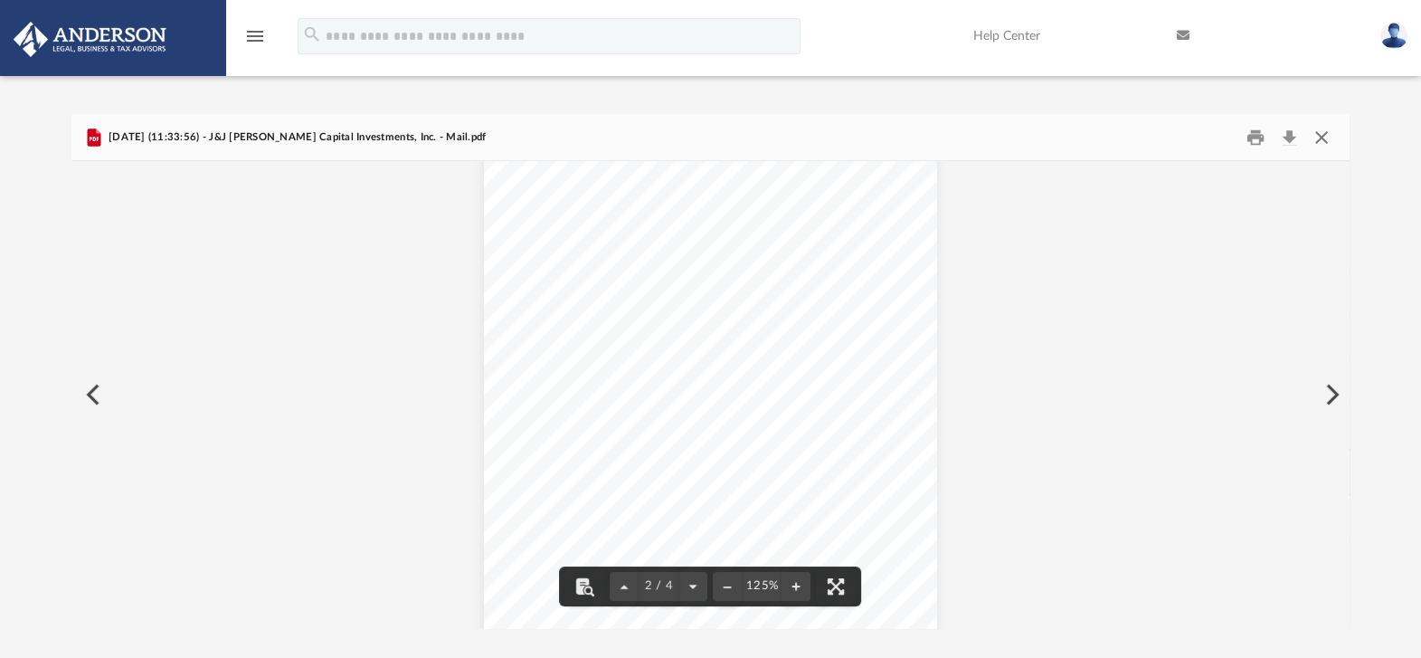
click at [1320, 127] on button "Close" at bounding box center [1321, 137] width 33 height 28
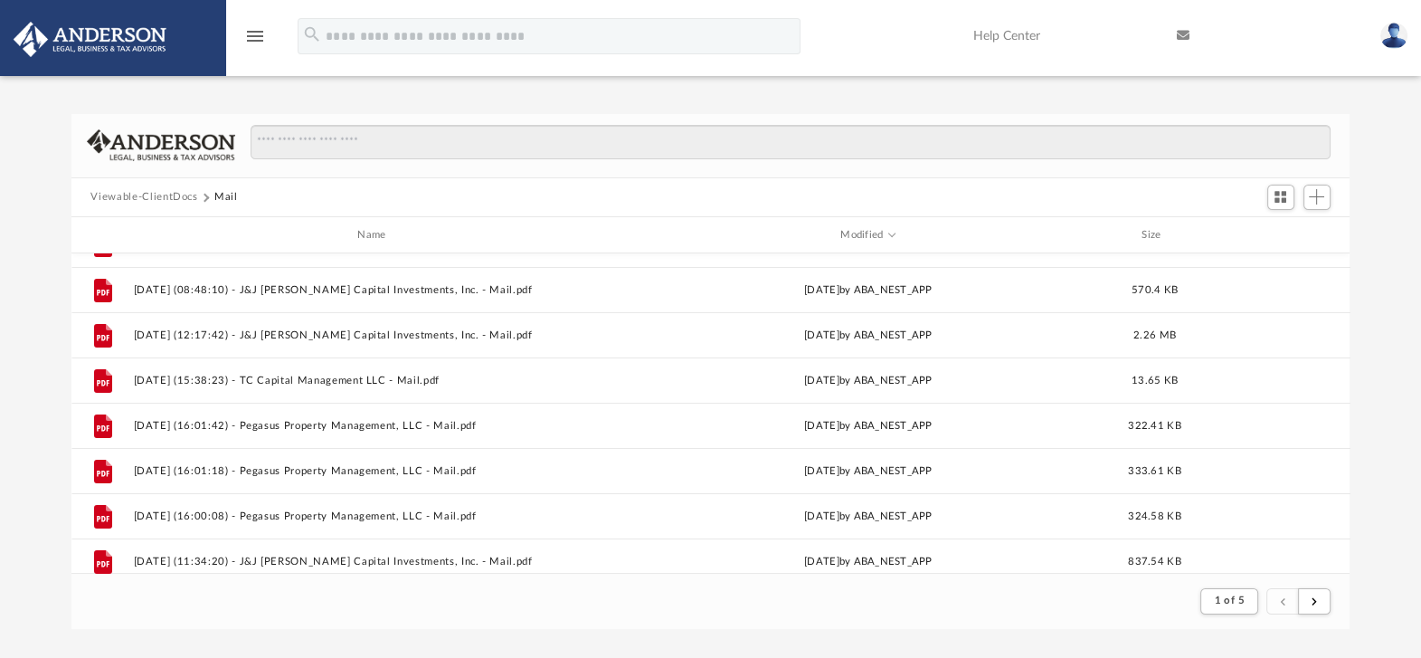
scroll to position [0, 0]
